Goal: Task Accomplishment & Management: Manage account settings

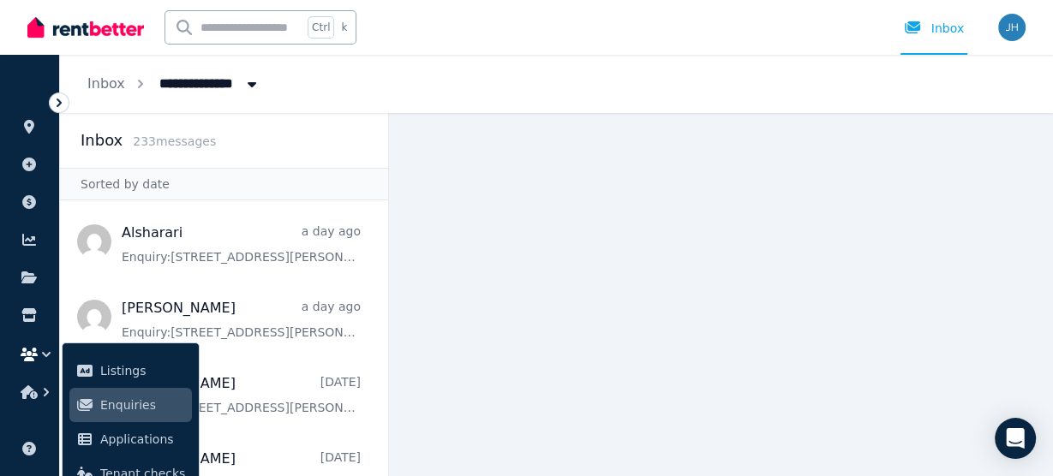
click at [53, 103] on icon at bounding box center [59, 102] width 17 height 17
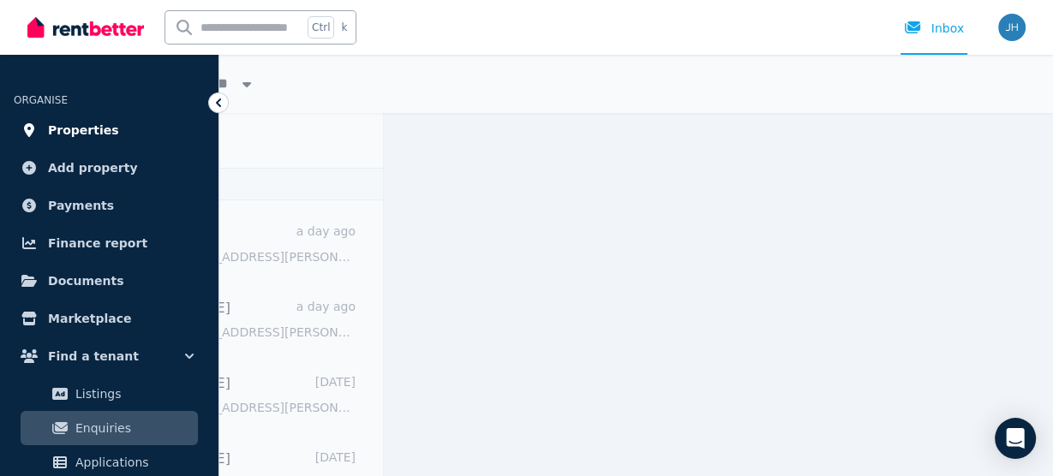
click at [90, 124] on span "Properties" at bounding box center [83, 130] width 71 height 21
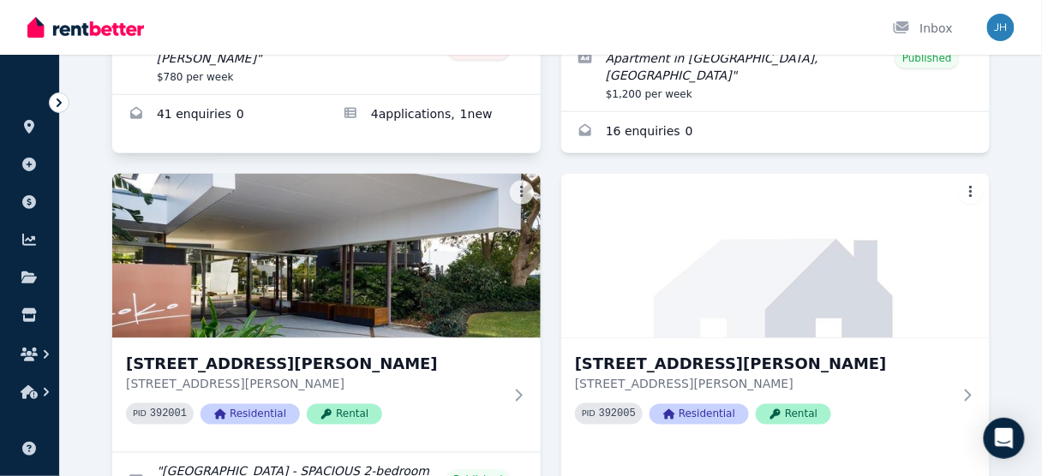
scroll to position [480, 0]
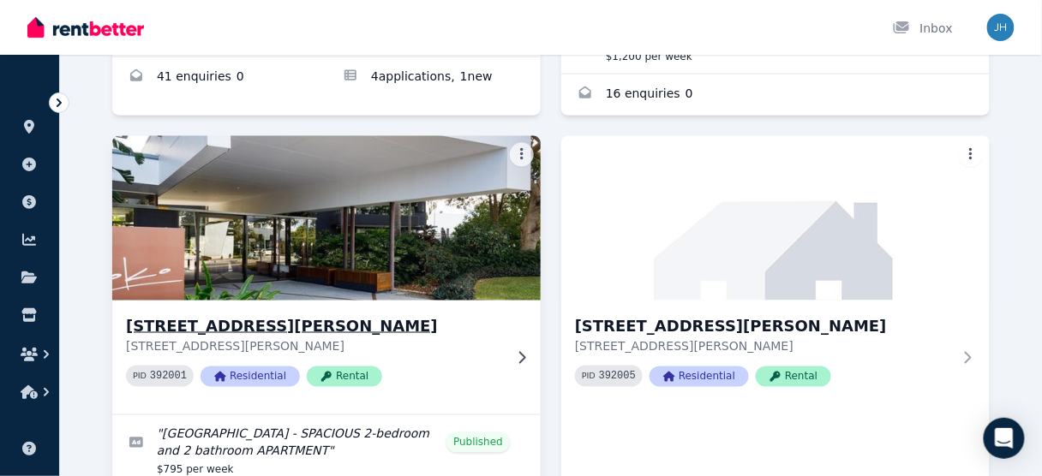
click at [412, 319] on h3 "[STREET_ADDRESS][PERSON_NAME]" at bounding box center [314, 326] width 377 height 24
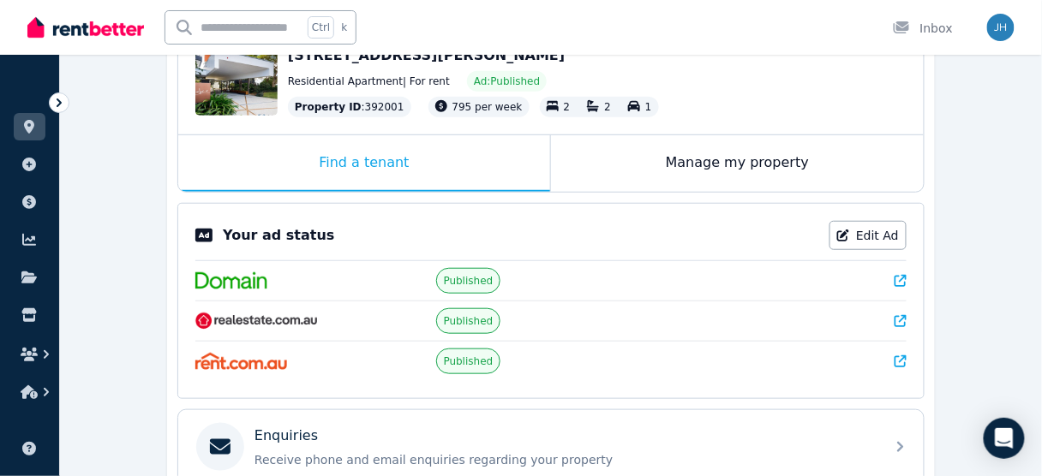
scroll to position [274, 0]
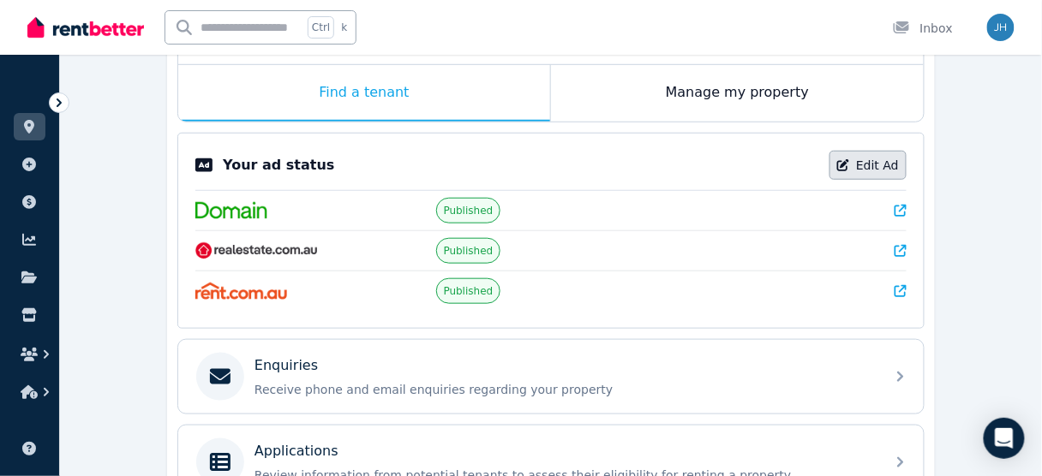
click at [876, 164] on link "Edit Ad" at bounding box center [867, 165] width 77 height 29
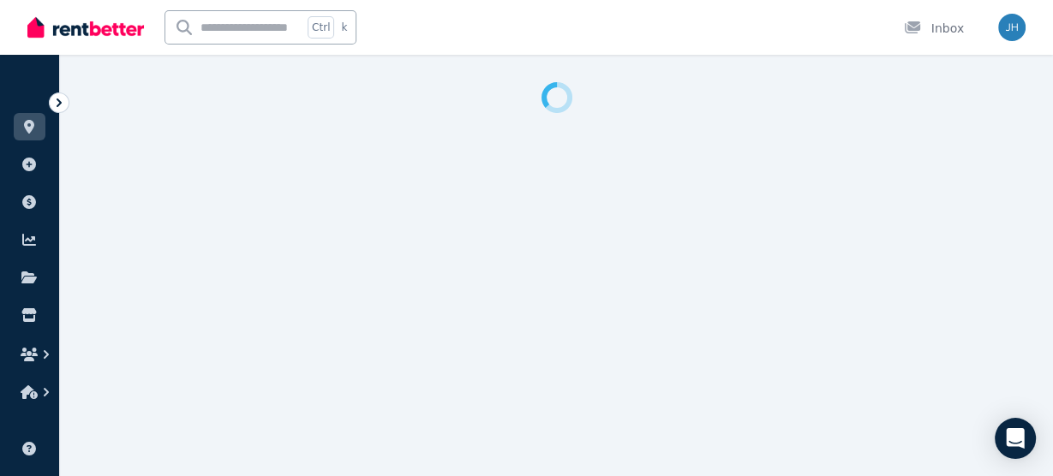
select select "**********"
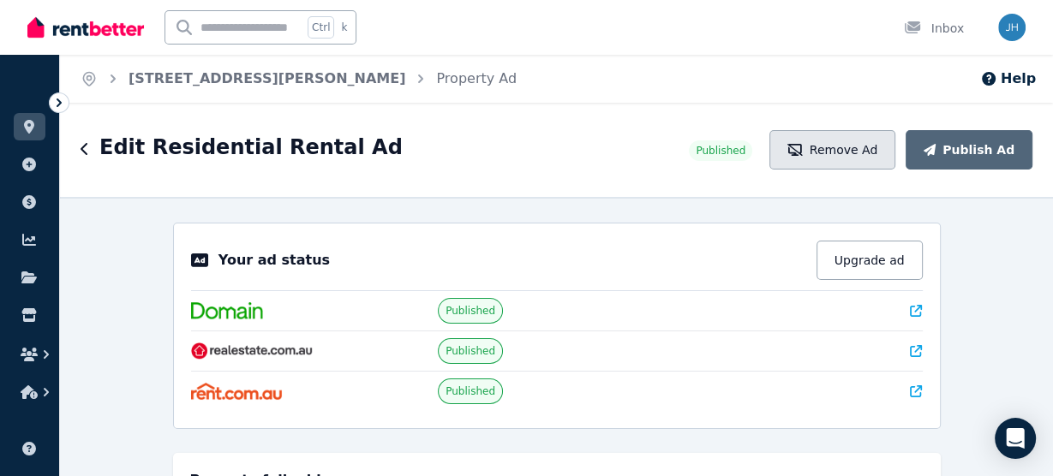
click at [864, 148] on button "Remove Ad" at bounding box center [832, 149] width 126 height 39
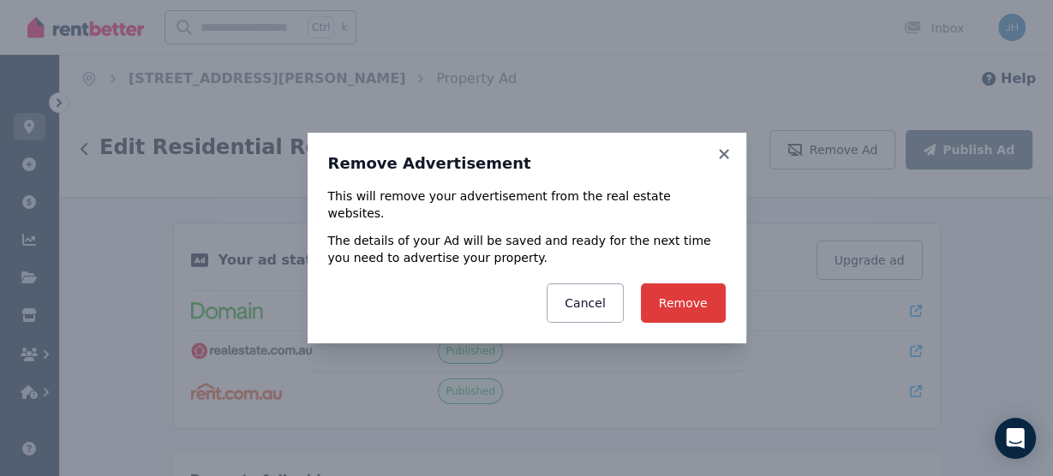
click at [688, 293] on button "Remove" at bounding box center [683, 303] width 85 height 39
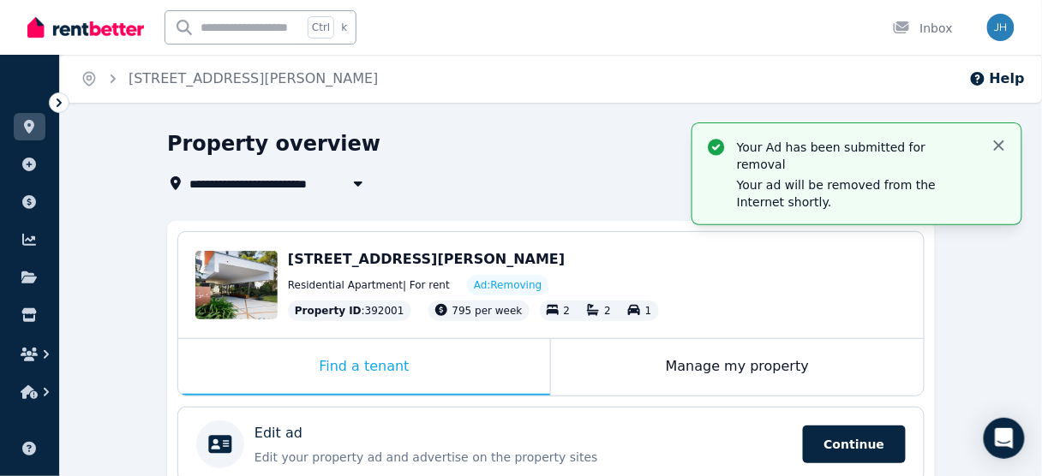
click at [1003, 146] on icon "button" at bounding box center [998, 145] width 17 height 17
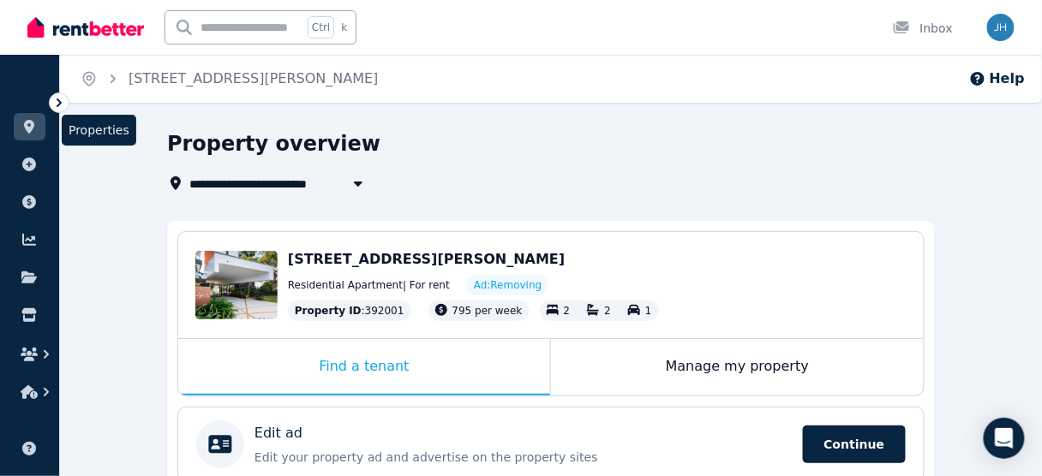
click at [30, 126] on icon at bounding box center [29, 127] width 10 height 14
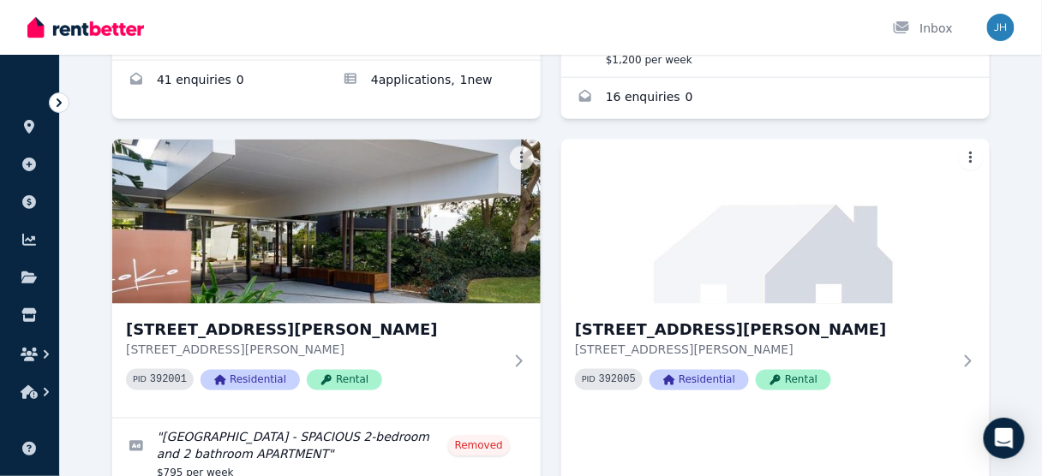
scroll to position [480, 0]
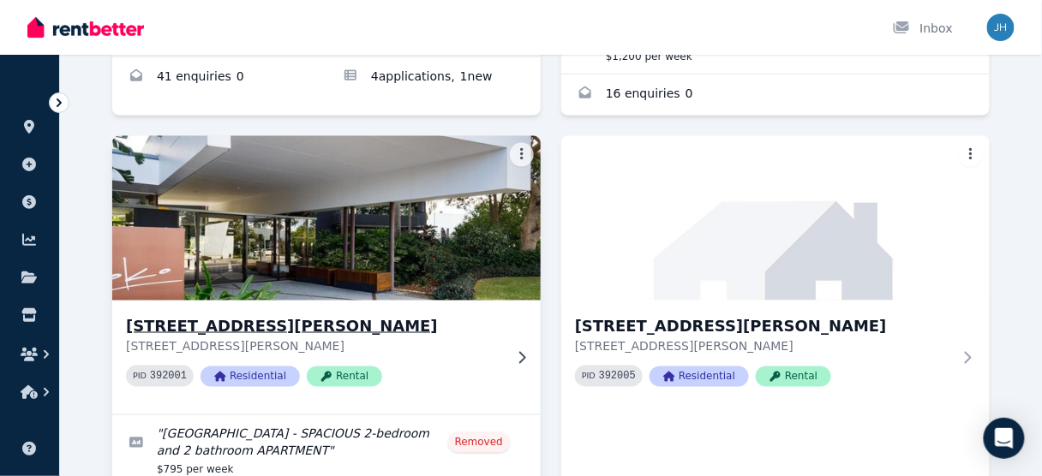
click at [466, 222] on img at bounding box center [327, 218] width 450 height 173
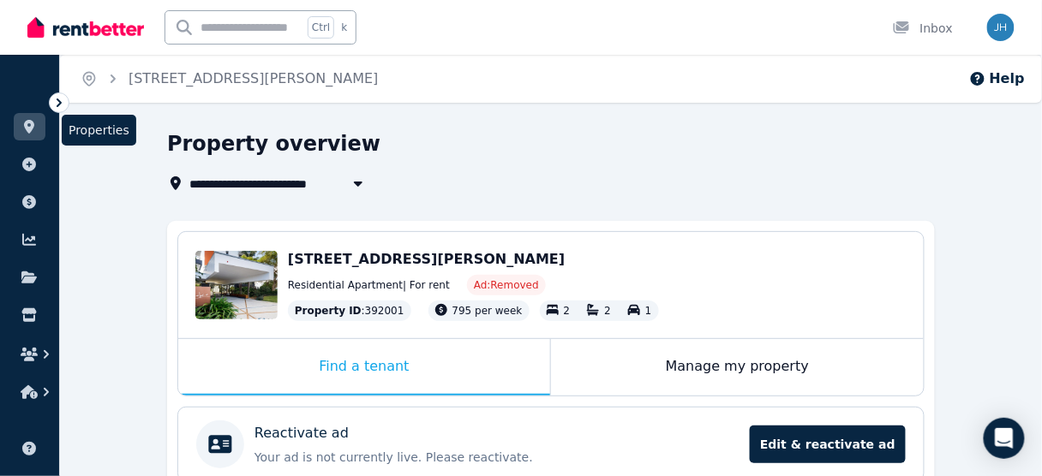
click at [33, 123] on icon at bounding box center [29, 127] width 10 height 14
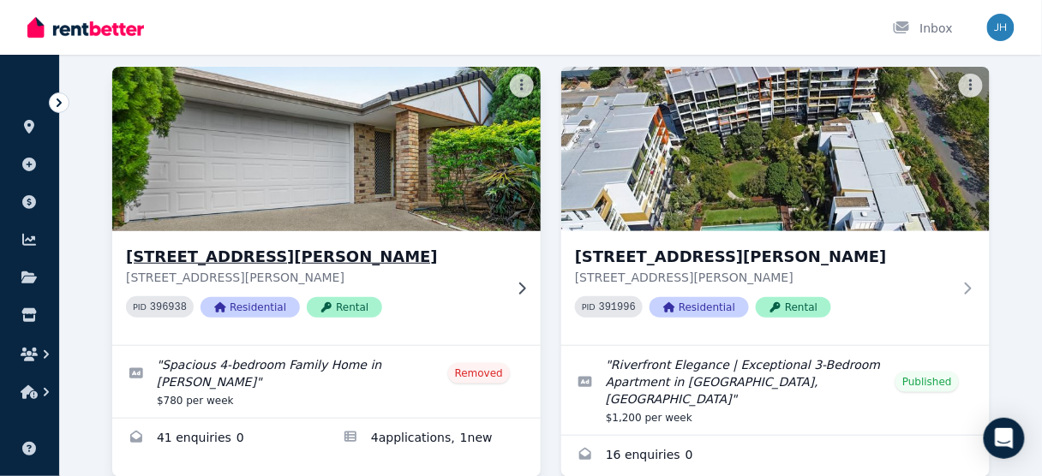
scroll to position [137, 0]
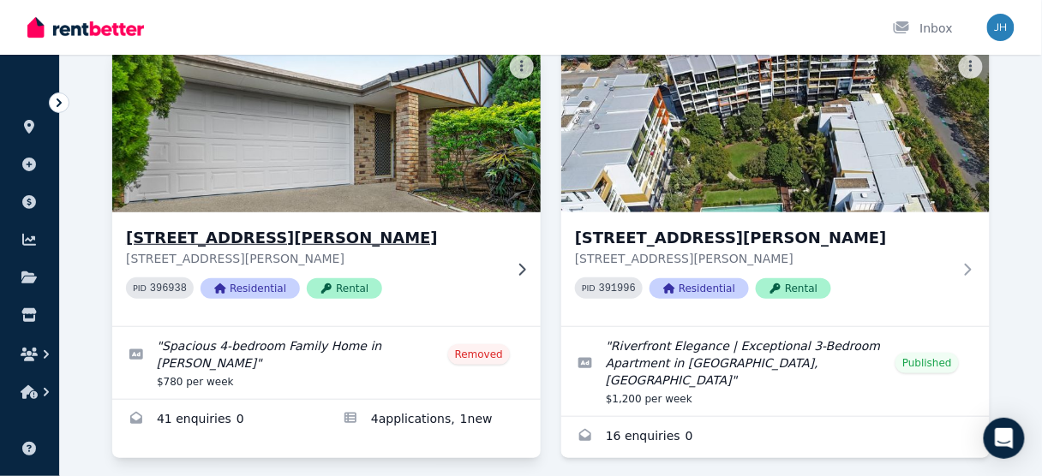
click at [444, 147] on img at bounding box center [327, 130] width 450 height 173
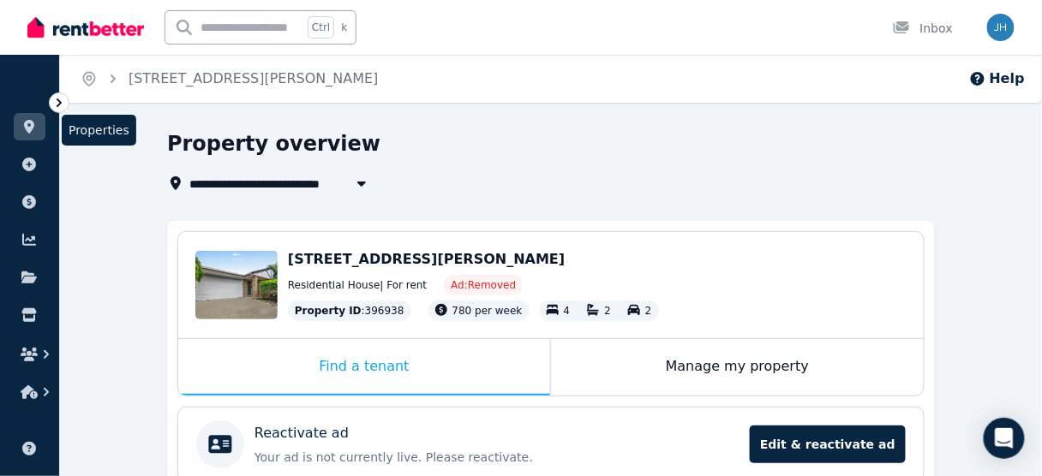
click at [22, 123] on icon at bounding box center [29, 127] width 17 height 14
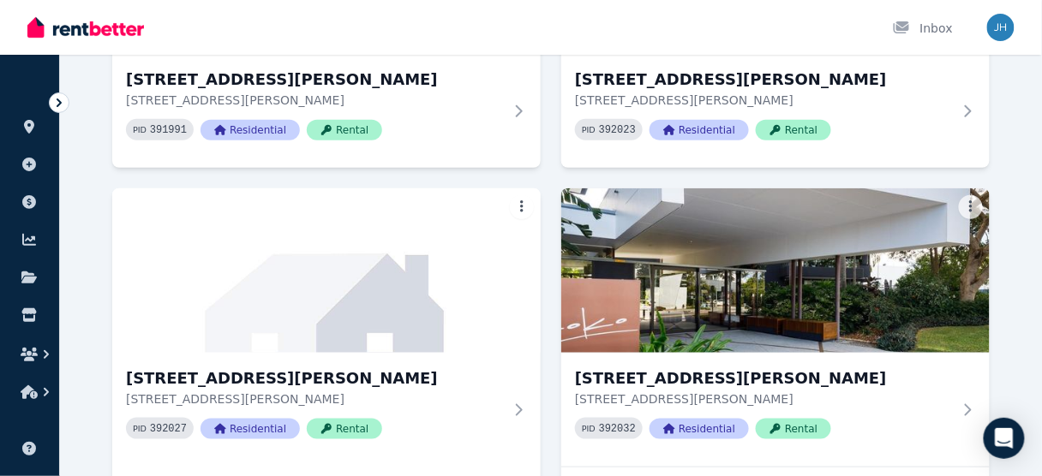
scroll to position [1851, 0]
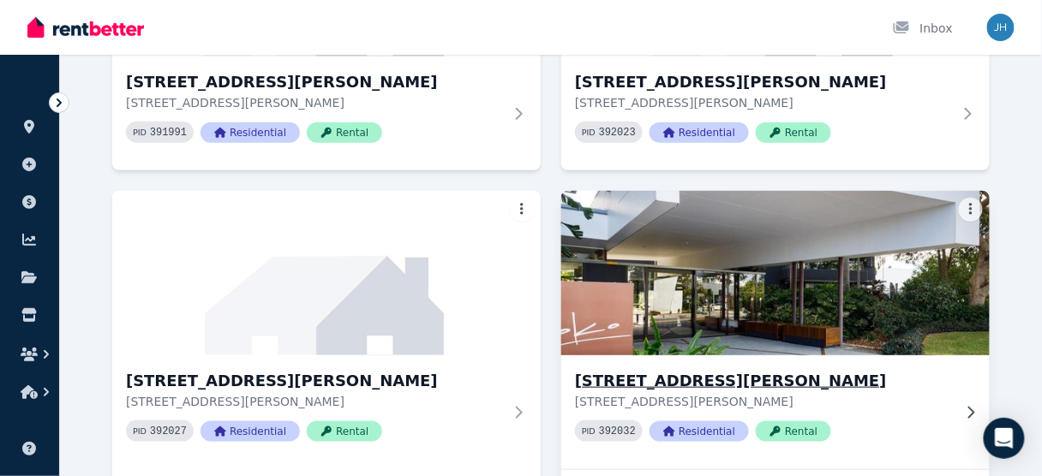
click at [901, 243] on img at bounding box center [776, 273] width 450 height 173
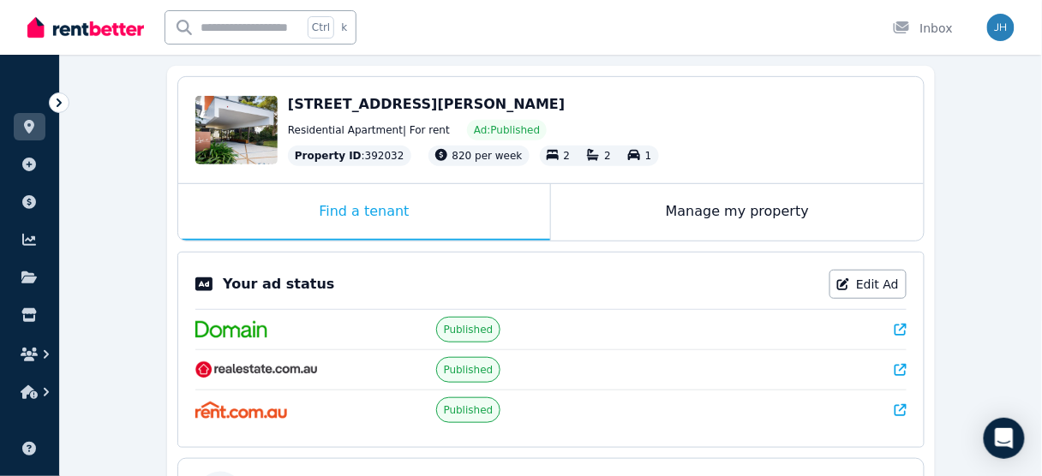
scroll to position [206, 0]
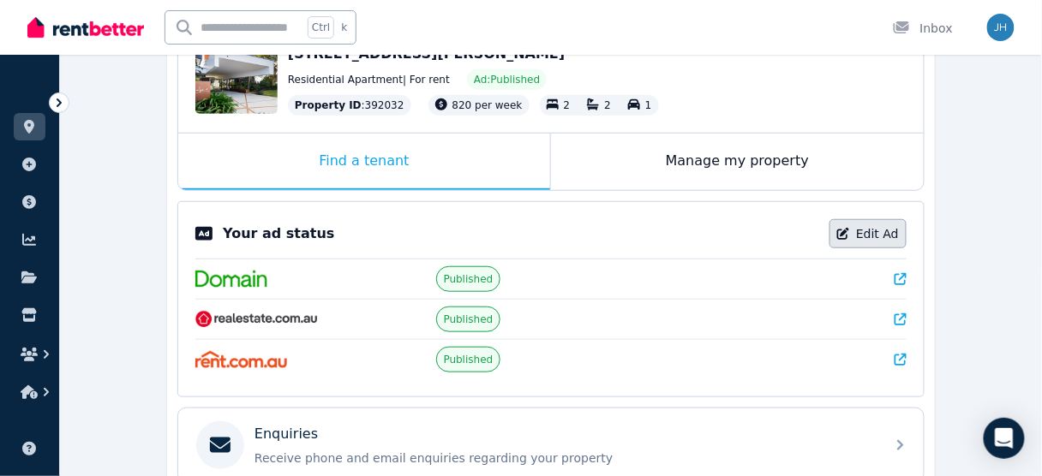
click at [888, 229] on link "Edit Ad" at bounding box center [867, 233] width 77 height 29
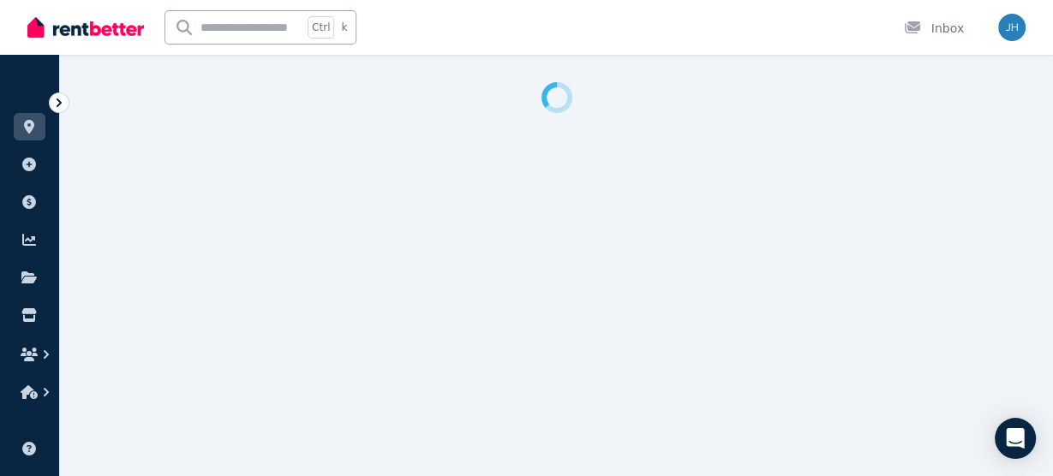
select select "**********"
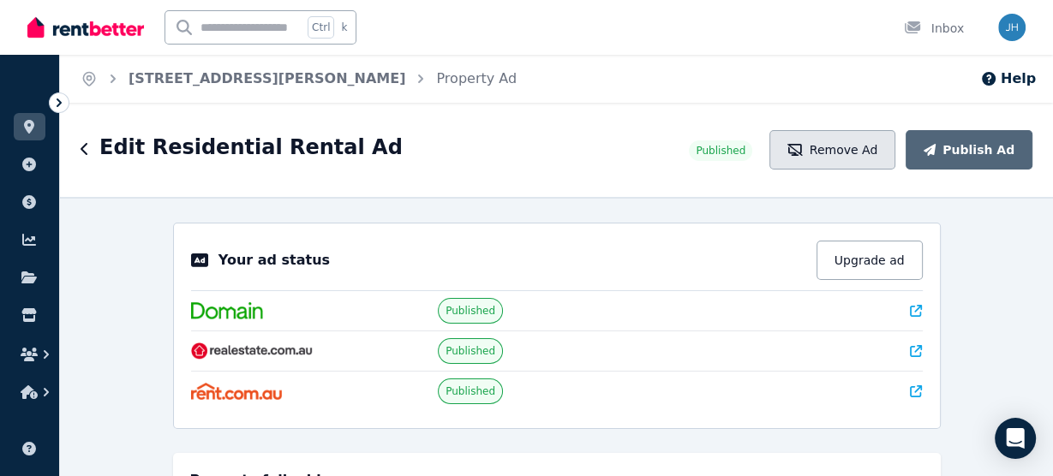
click at [848, 148] on button "Remove Ad" at bounding box center [832, 149] width 126 height 39
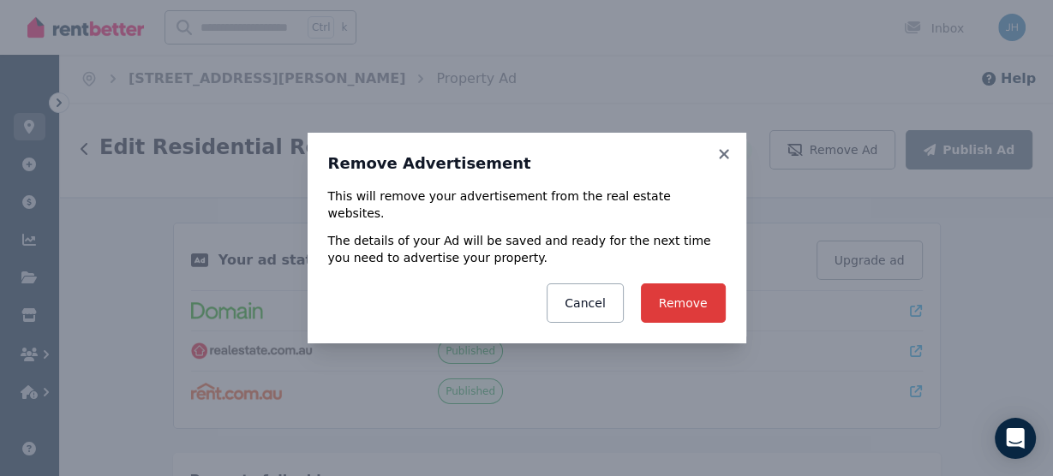
click at [692, 290] on button "Remove" at bounding box center [683, 303] width 85 height 39
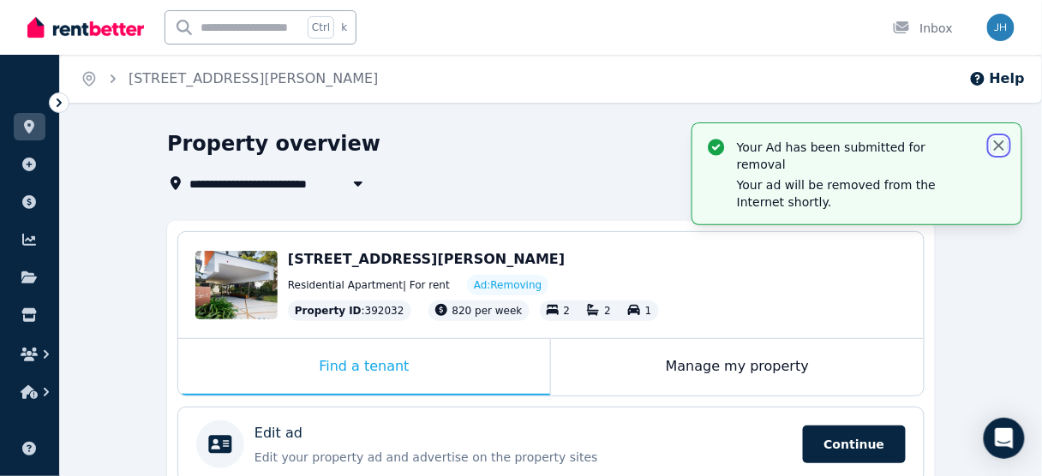
click at [995, 142] on icon "button" at bounding box center [999, 146] width 10 height 10
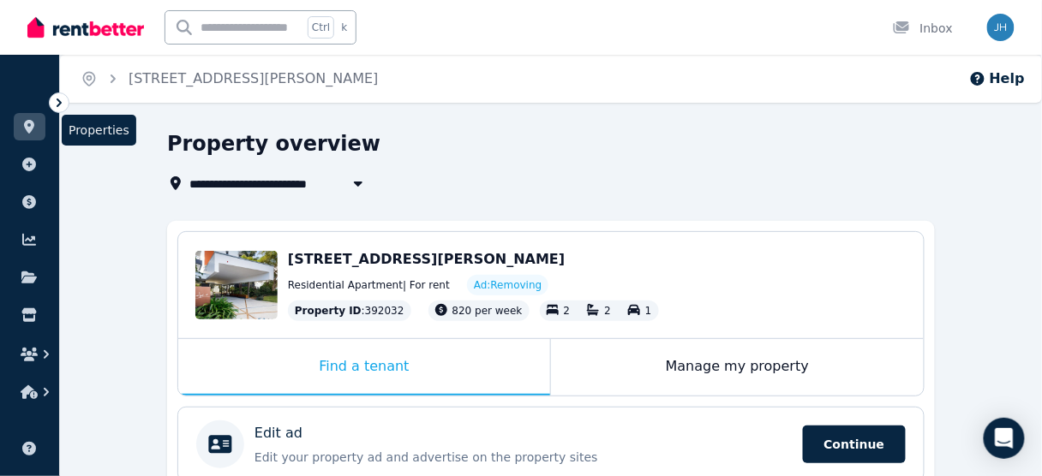
click at [35, 124] on icon at bounding box center [29, 127] width 17 height 14
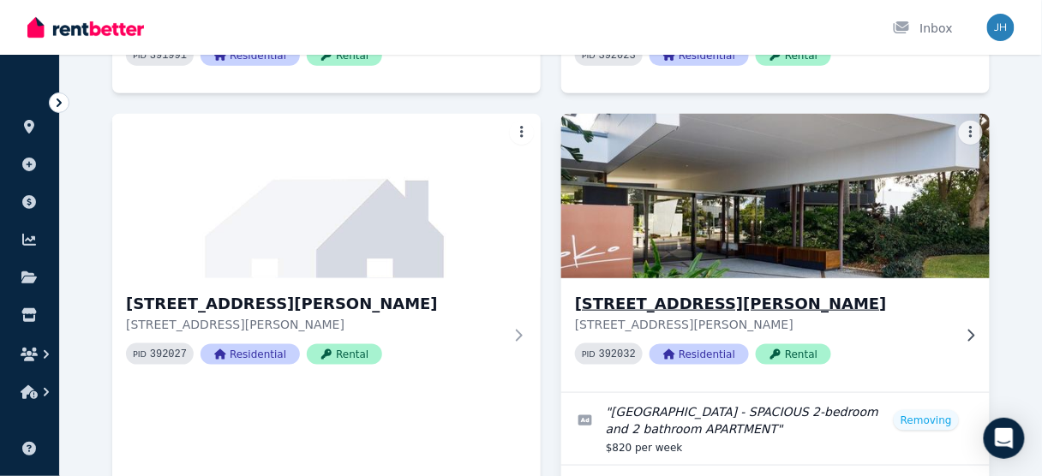
scroll to position [1919, 0]
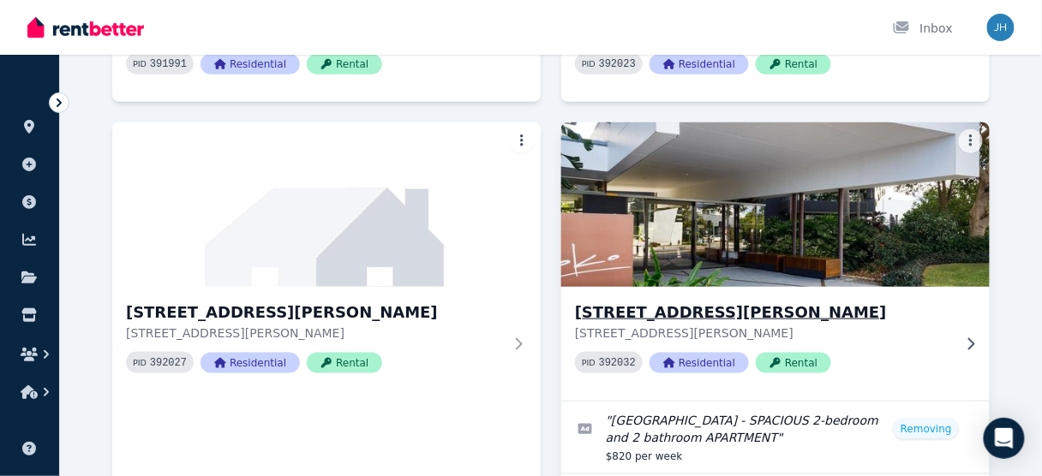
click at [865, 150] on img at bounding box center [776, 204] width 450 height 173
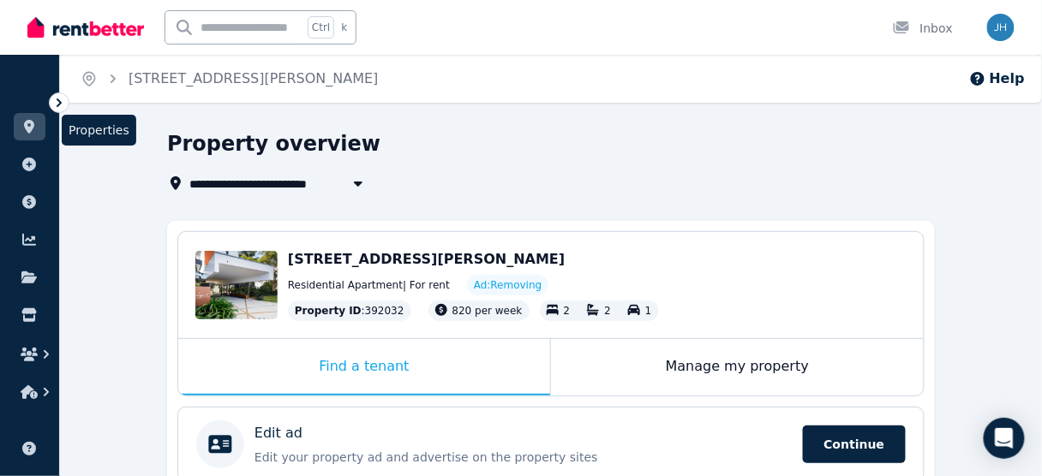
click at [30, 127] on icon at bounding box center [29, 127] width 10 height 14
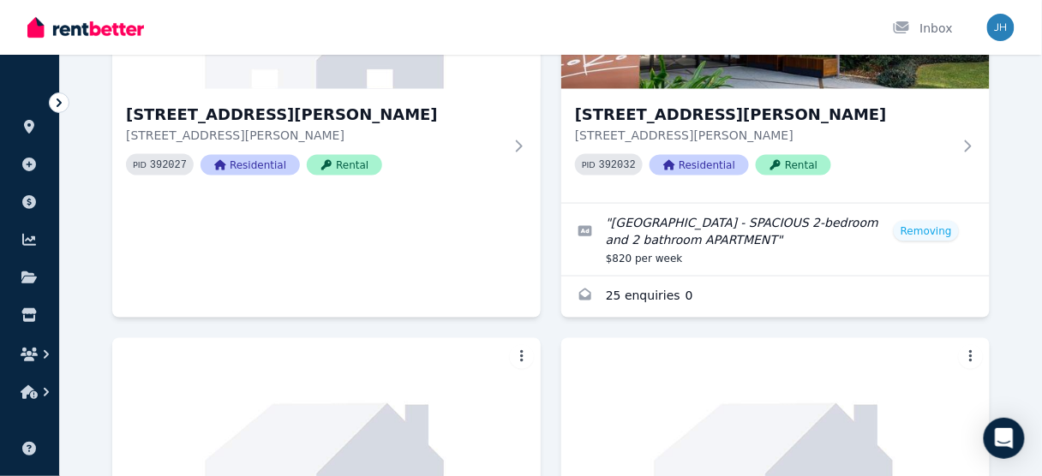
scroll to position [2117, 0]
